Goal: Task Accomplishment & Management: Manage account settings

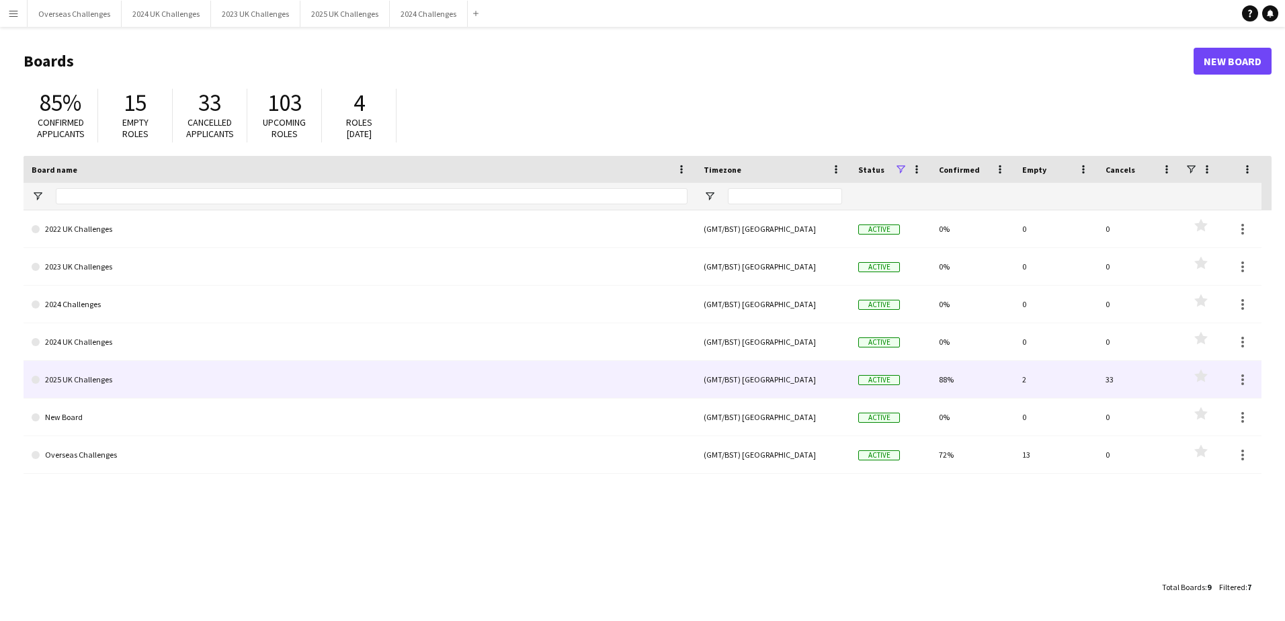
click at [97, 372] on link "2025 UK Challenges" at bounding box center [360, 380] width 656 height 38
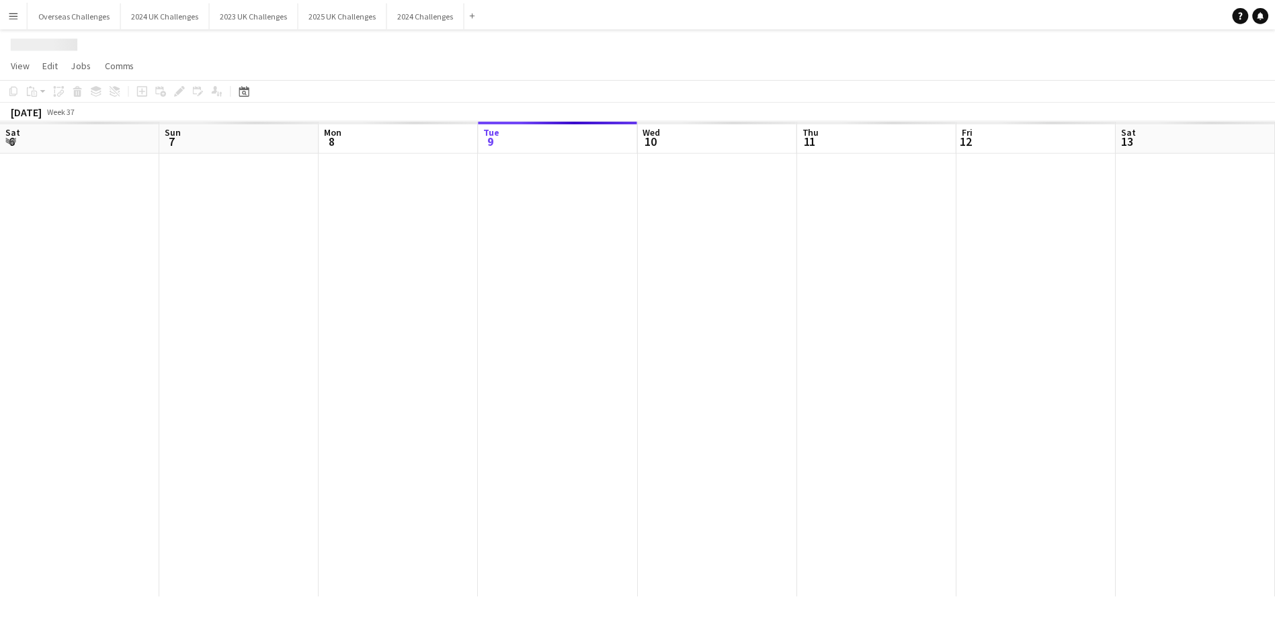
scroll to position [0, 321]
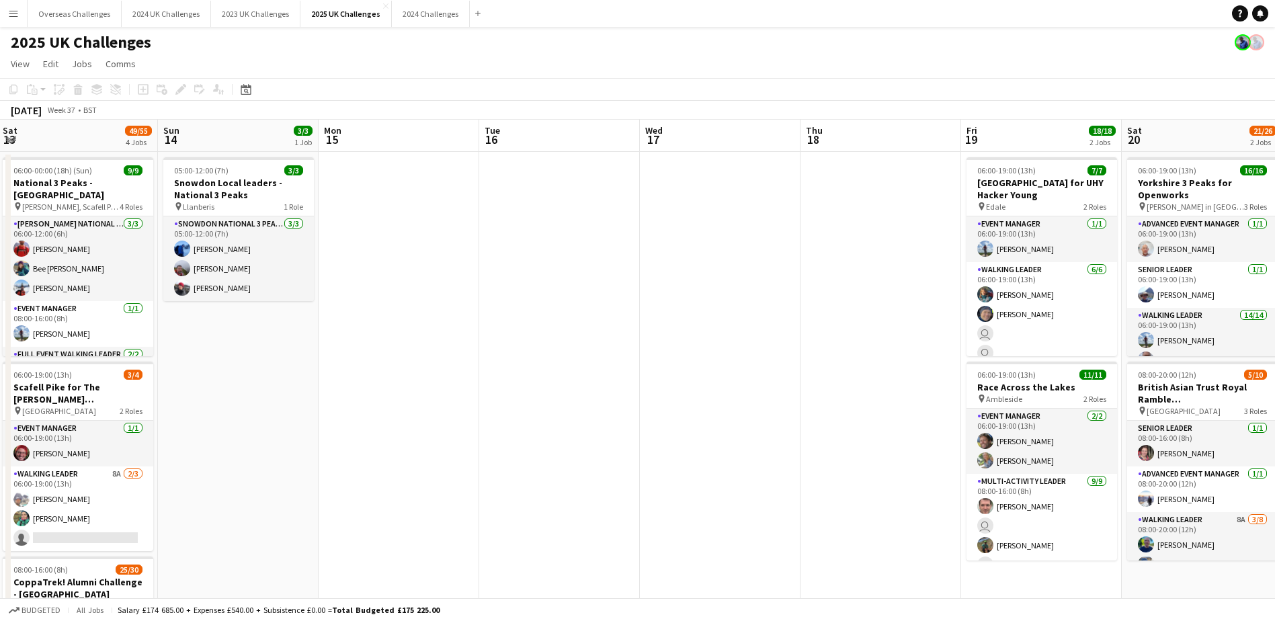
drag, startPoint x: 1158, startPoint y: 401, endPoint x: 407, endPoint y: 371, distance: 751.5
click at [278, 363] on app-calendar-viewport "Wed 10 3/3 1 Job Thu 11 6/6 1 Job Fri 12 26/27 3 Jobs Sat 13 49/55 4 Jobs Sun 1…" at bounding box center [637, 585] width 1275 height 930
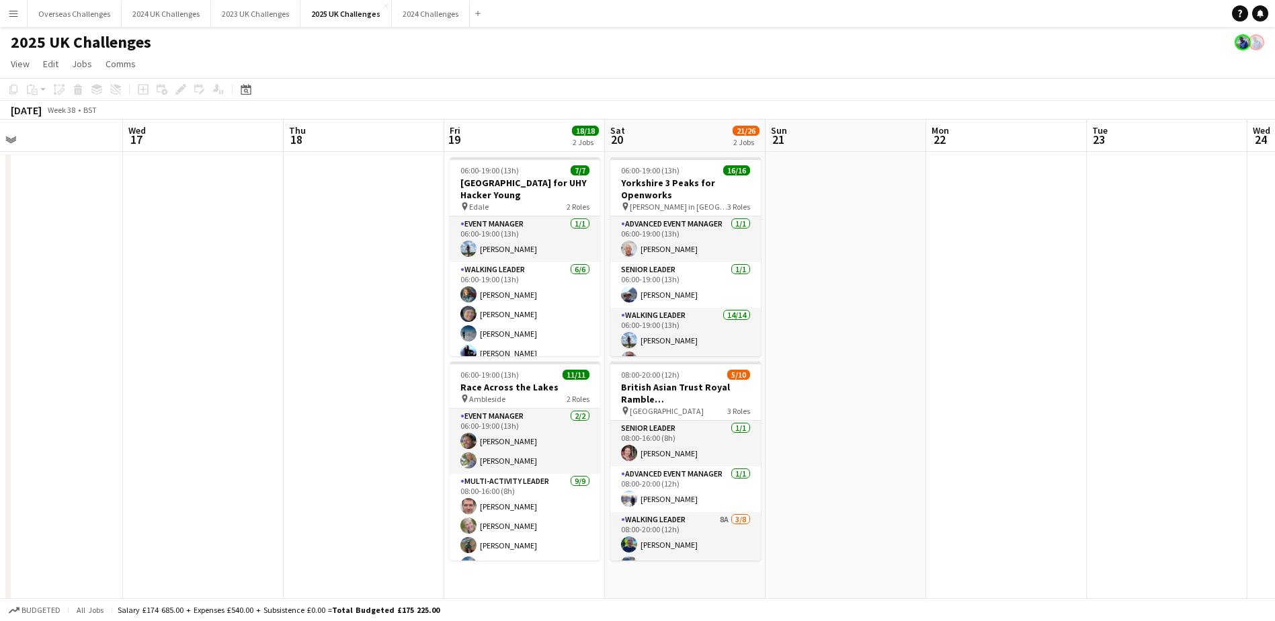
scroll to position [0, 534]
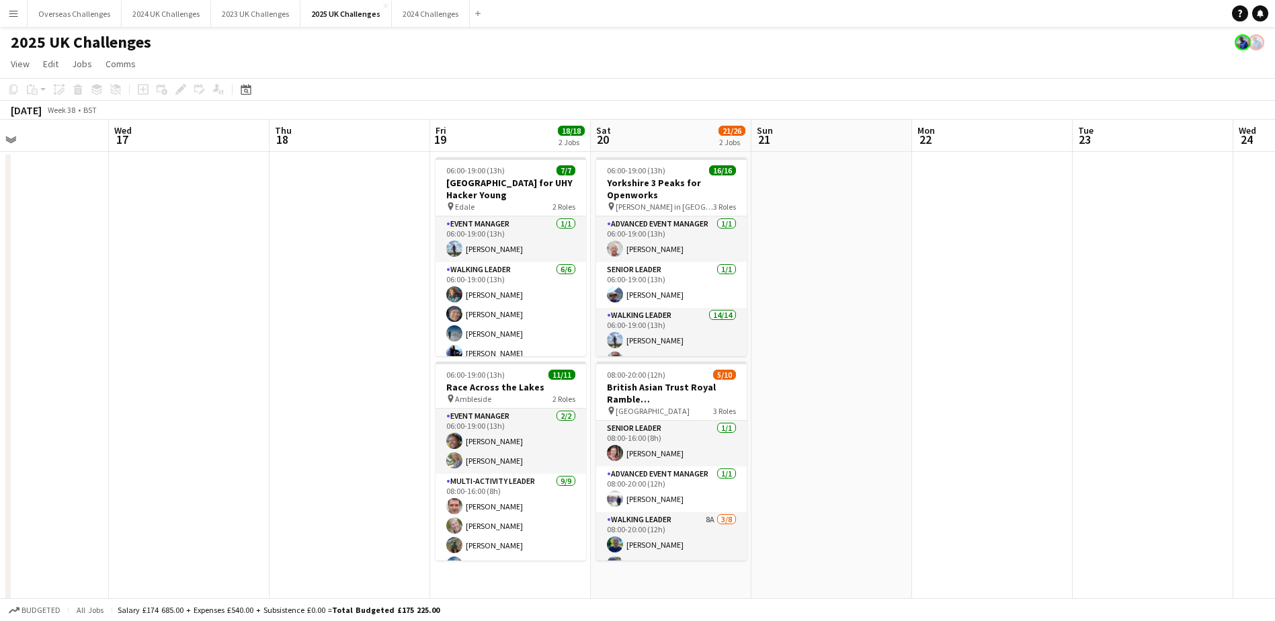
drag, startPoint x: 827, startPoint y: 400, endPoint x: 369, endPoint y: 378, distance: 458.4
click at [369, 378] on app-calendar-viewport "Sat 13 49/55 4 Jobs Sun 14 3/3 1 Job Mon 15 Tue 16 Wed 17 Thu 18 Fri 19 18/18 2…" at bounding box center [637, 585] width 1275 height 930
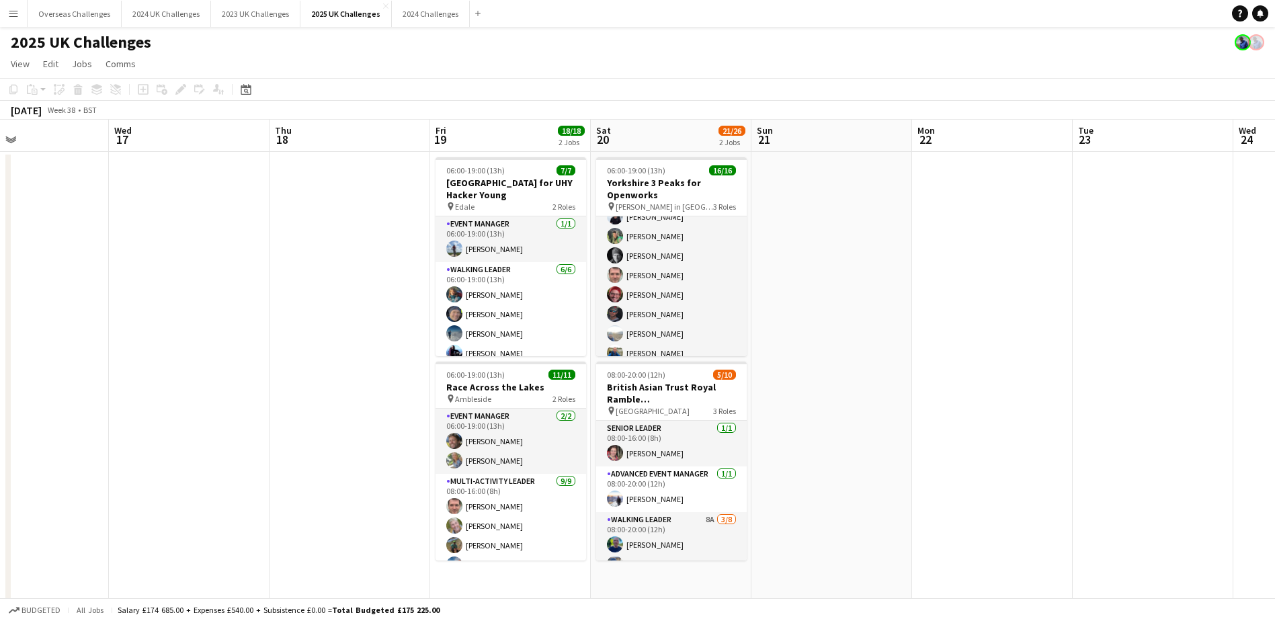
click at [657, 288] on app-card-role "Walking Leader 14/14 06:00-19:00 (13h) [PERSON_NAME] [PERSON_NAME] [PERSON_NAME…" at bounding box center [671, 255] width 151 height 299
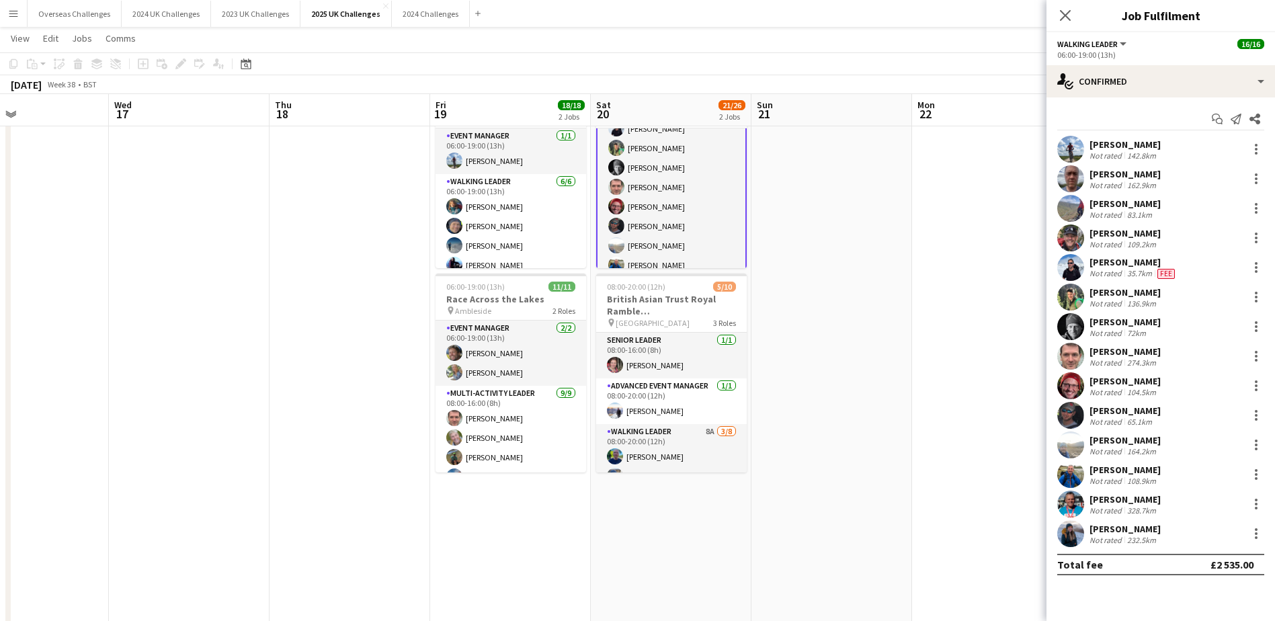
scroll to position [67, 0]
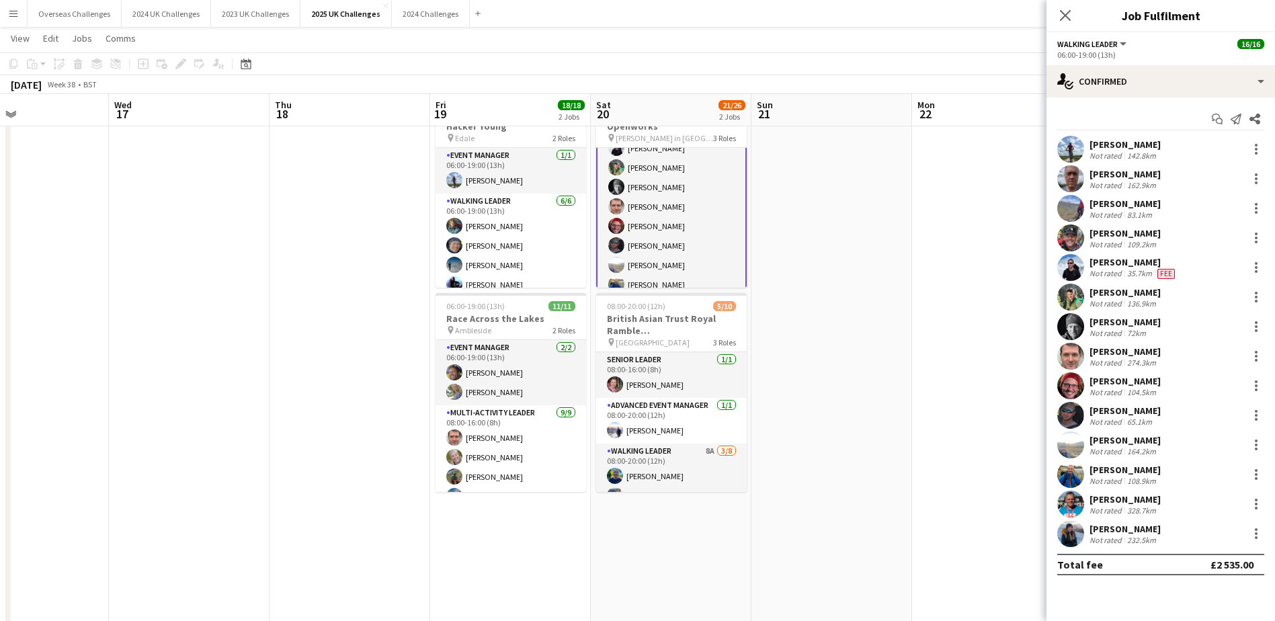
click at [1254, 354] on div at bounding box center [1256, 356] width 16 height 16
click at [1187, 504] on span "Remove" at bounding box center [1190, 509] width 40 height 11
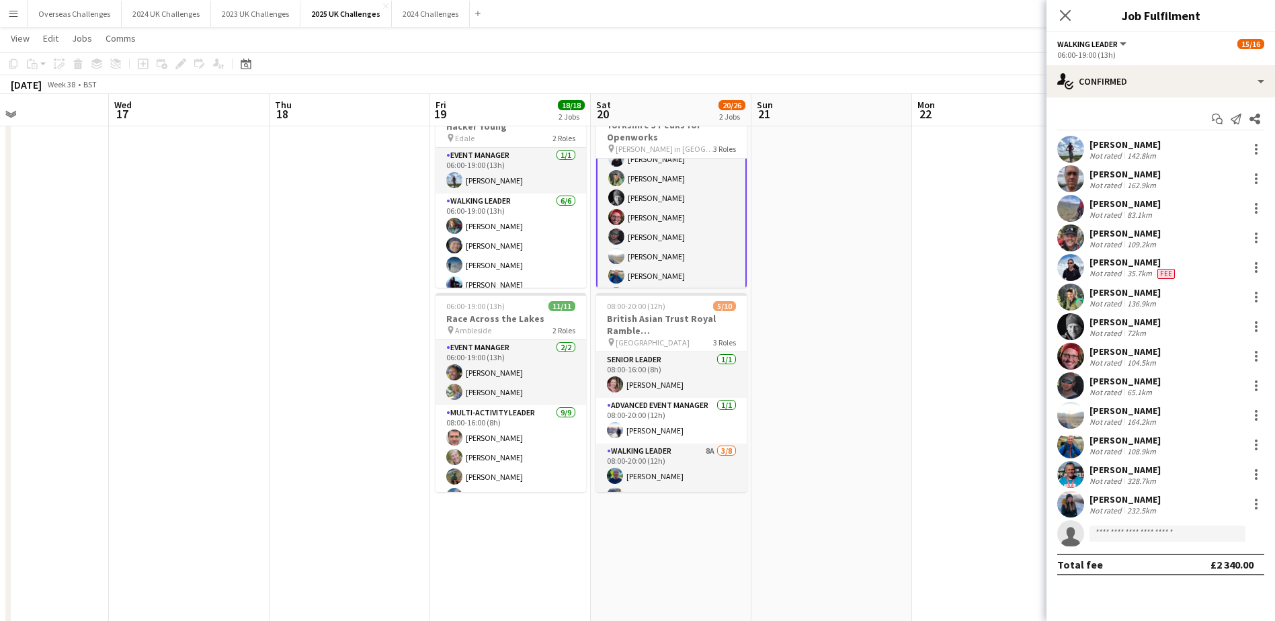
click at [953, 44] on app-page-menu "View Day view expanded Day view collapsed Month view Date picker Jump to [DATE]…" at bounding box center [637, 40] width 1275 height 26
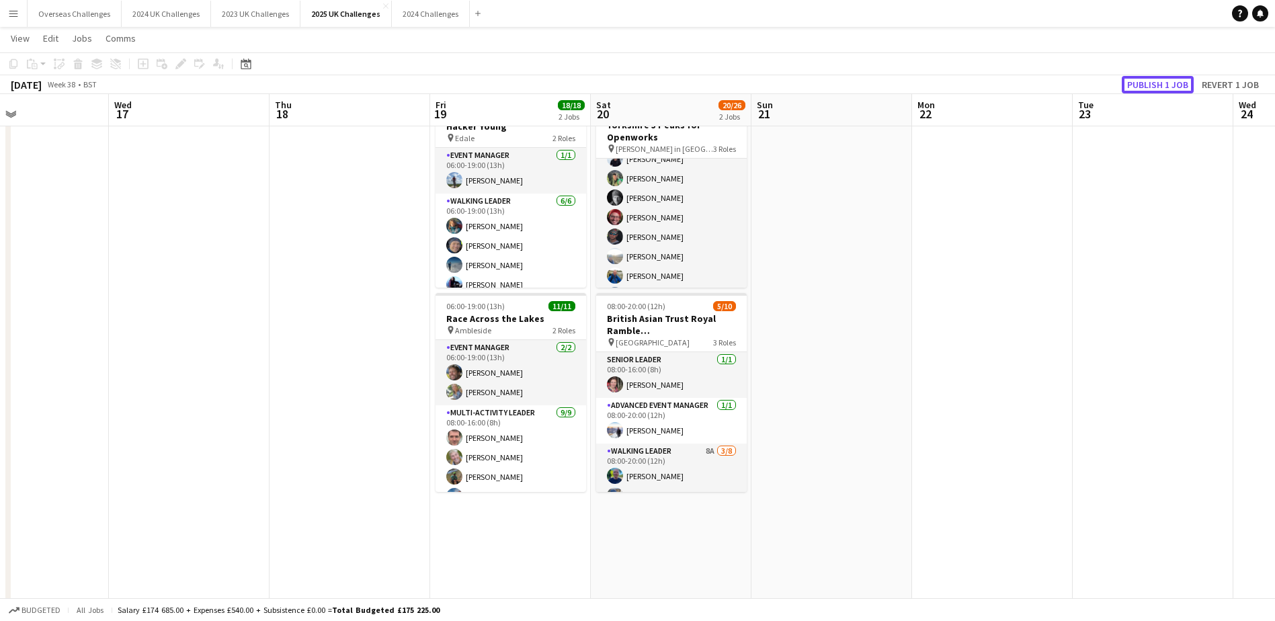
click at [1151, 84] on button "Publish 1 job" at bounding box center [1158, 84] width 72 height 17
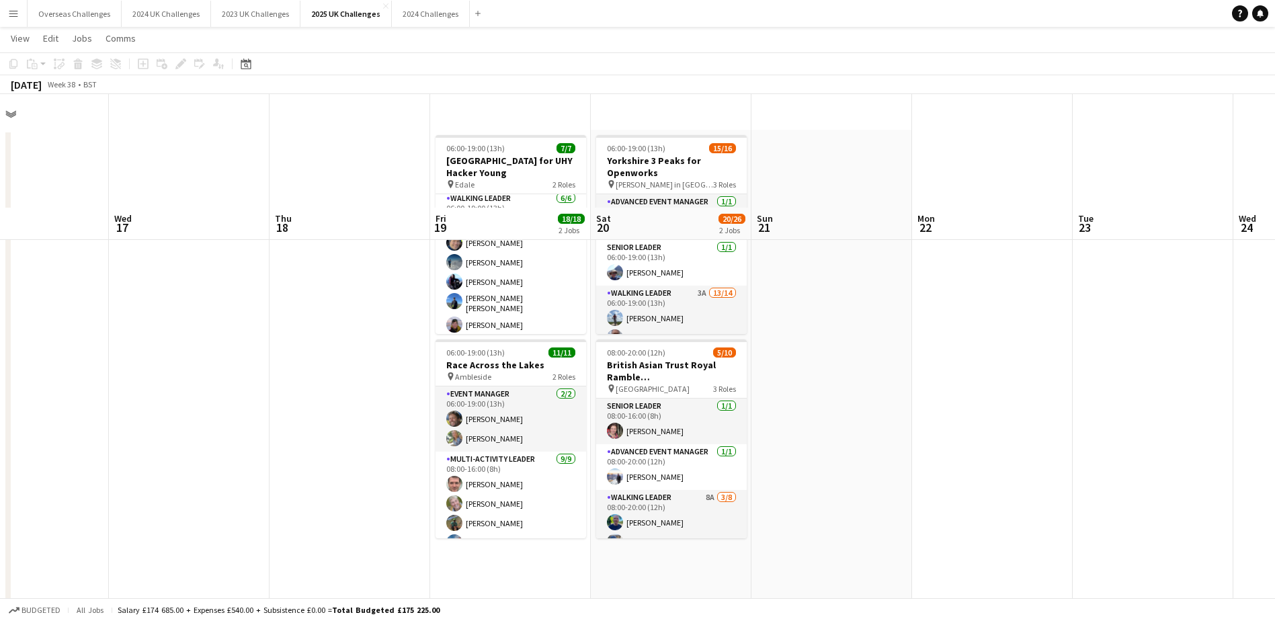
scroll to position [0, 0]
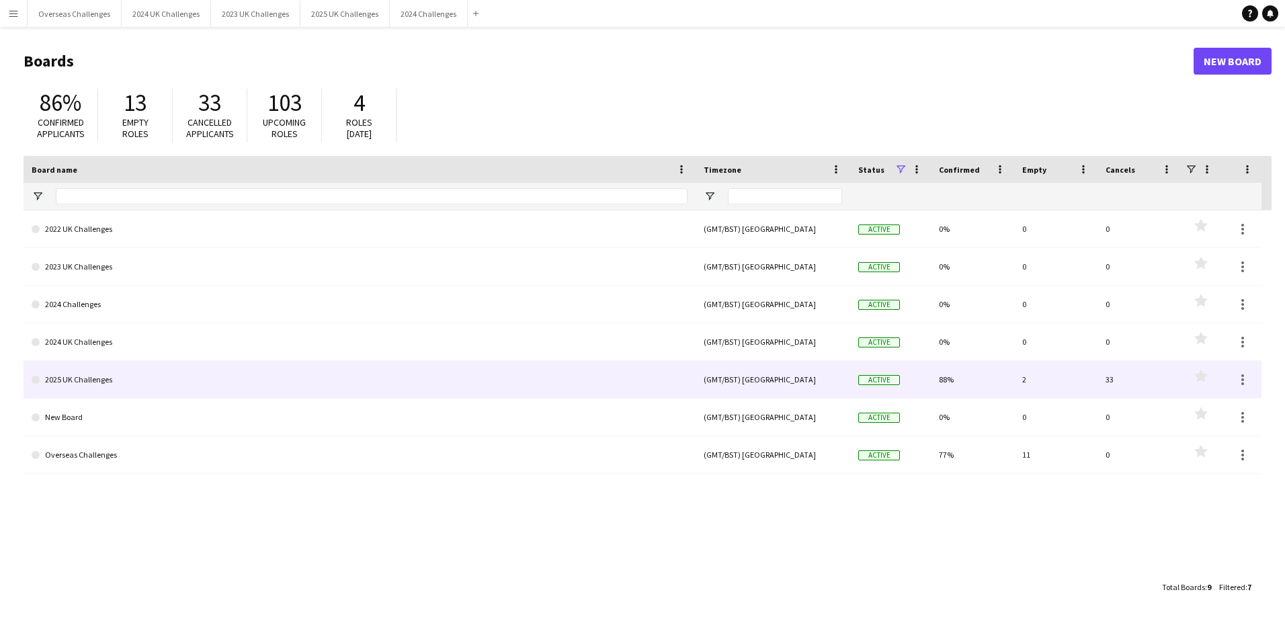
click at [73, 374] on link "2025 UK Challenges" at bounding box center [360, 380] width 656 height 38
